Goal: Information Seeking & Learning: Understand process/instructions

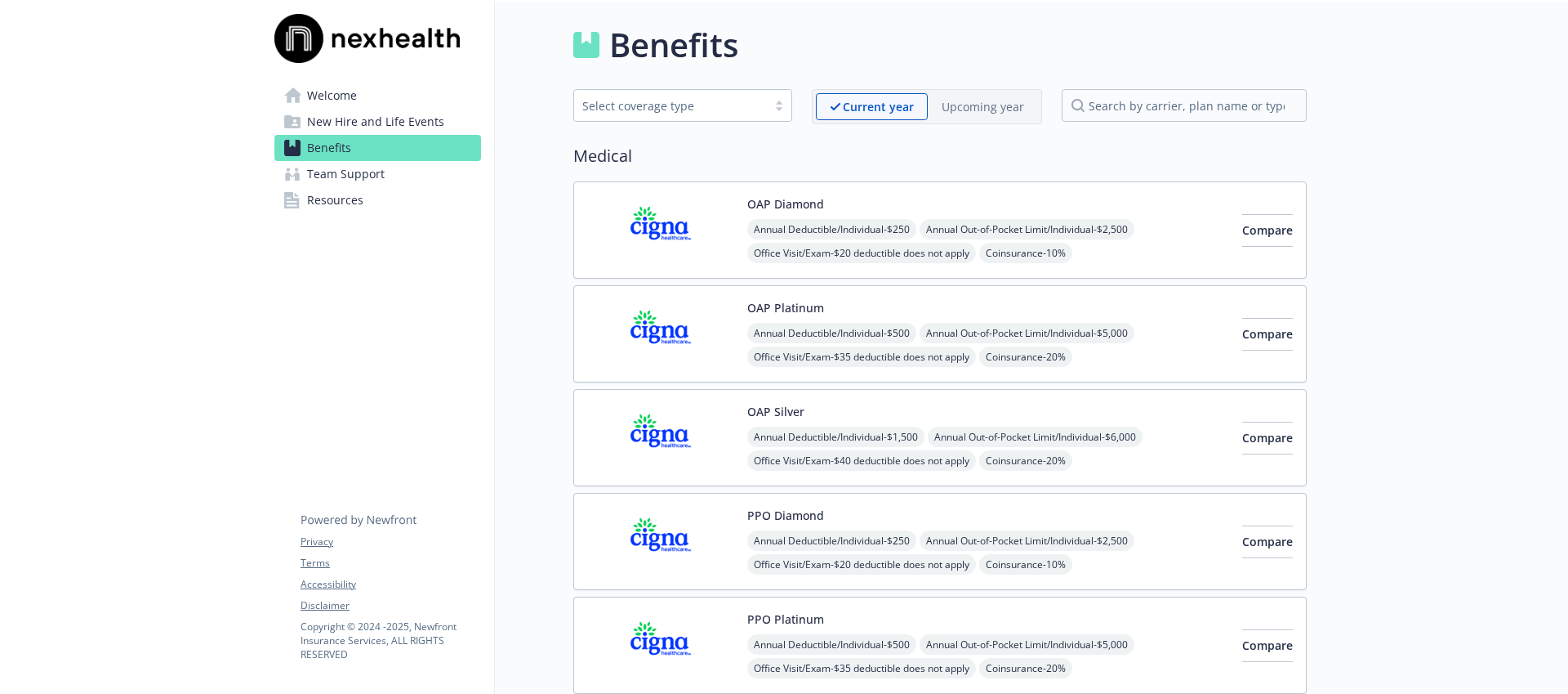
click at [333, 99] on span "Welcome" at bounding box center [332, 95] width 50 height 26
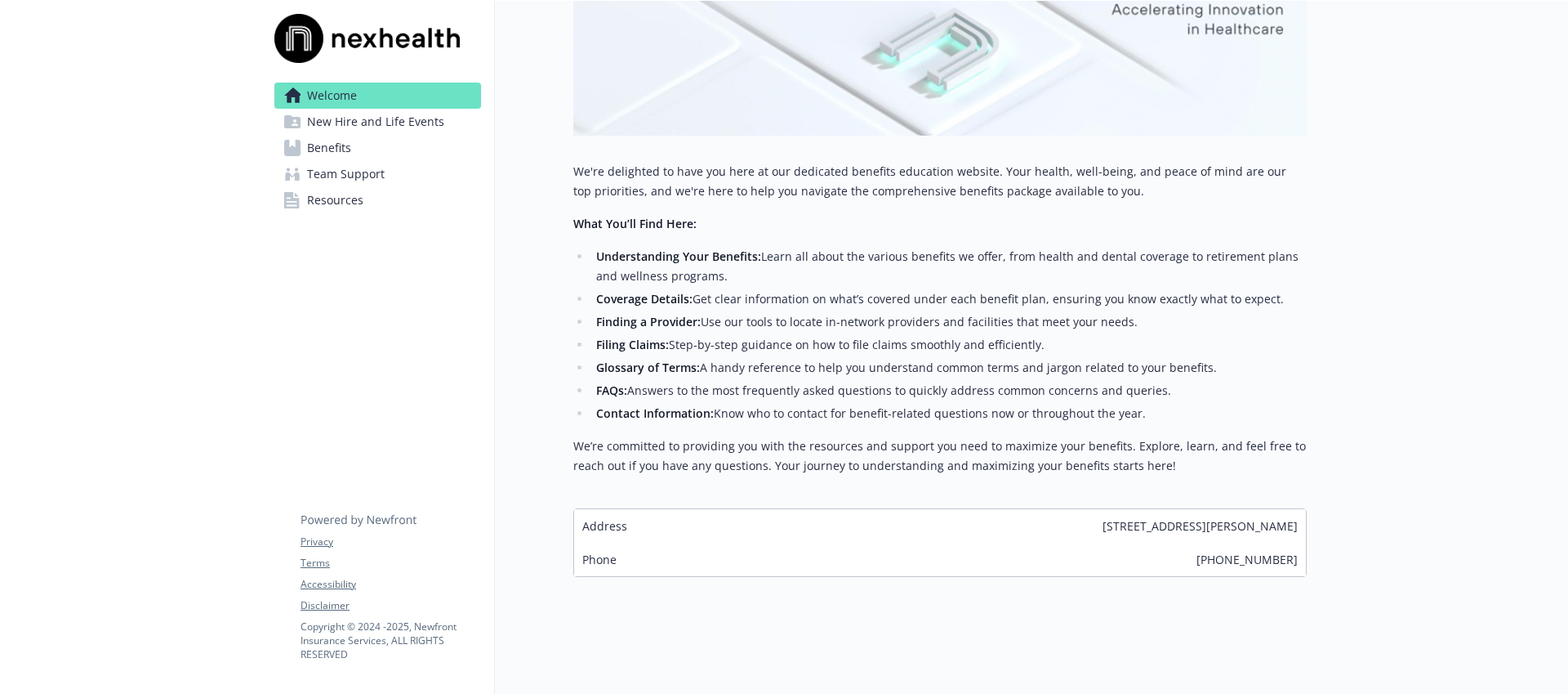
scroll to position [193, 0]
click at [372, 122] on span "New Hire and Life Events" at bounding box center [376, 121] width 138 height 26
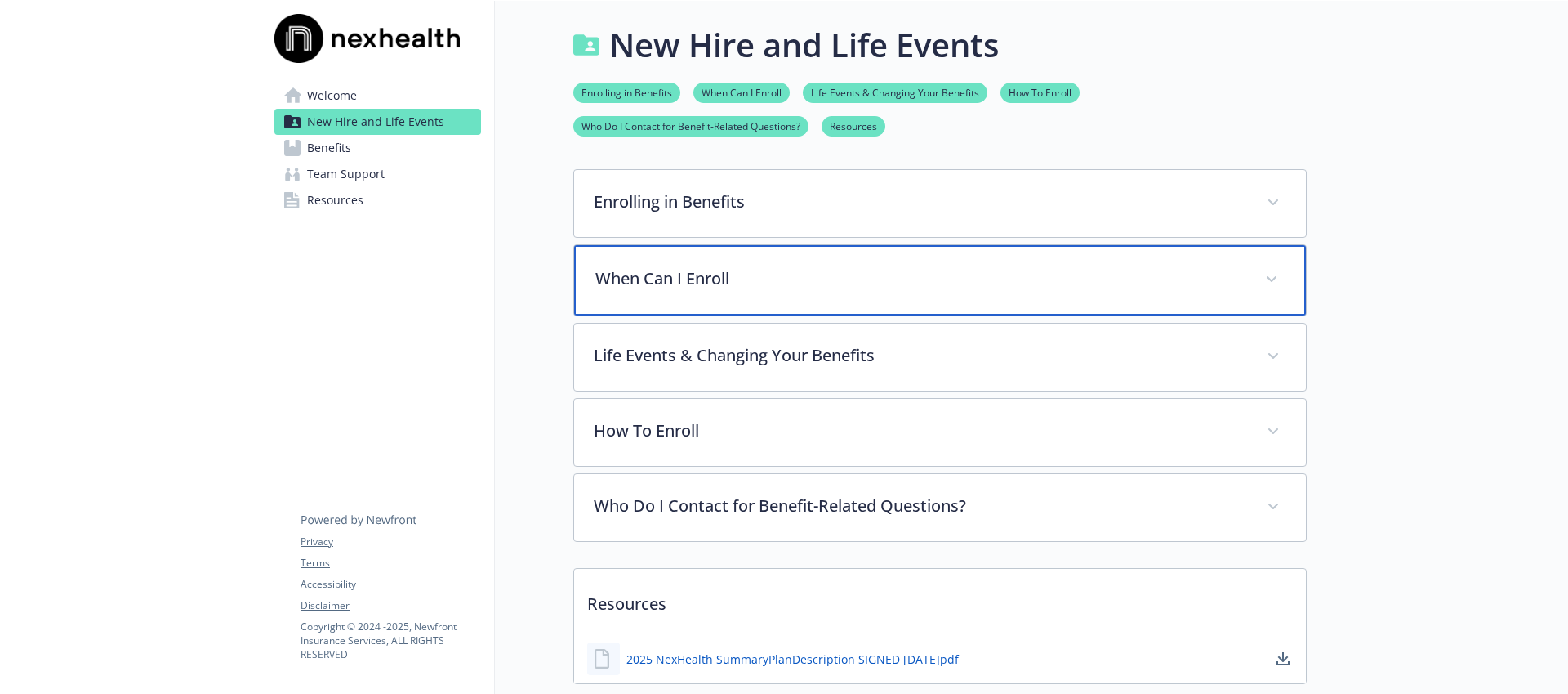
click at [792, 283] on p "When Can I Enroll" at bounding box center [920, 278] width 650 height 25
